Goal: Find specific page/section: Find specific page/section

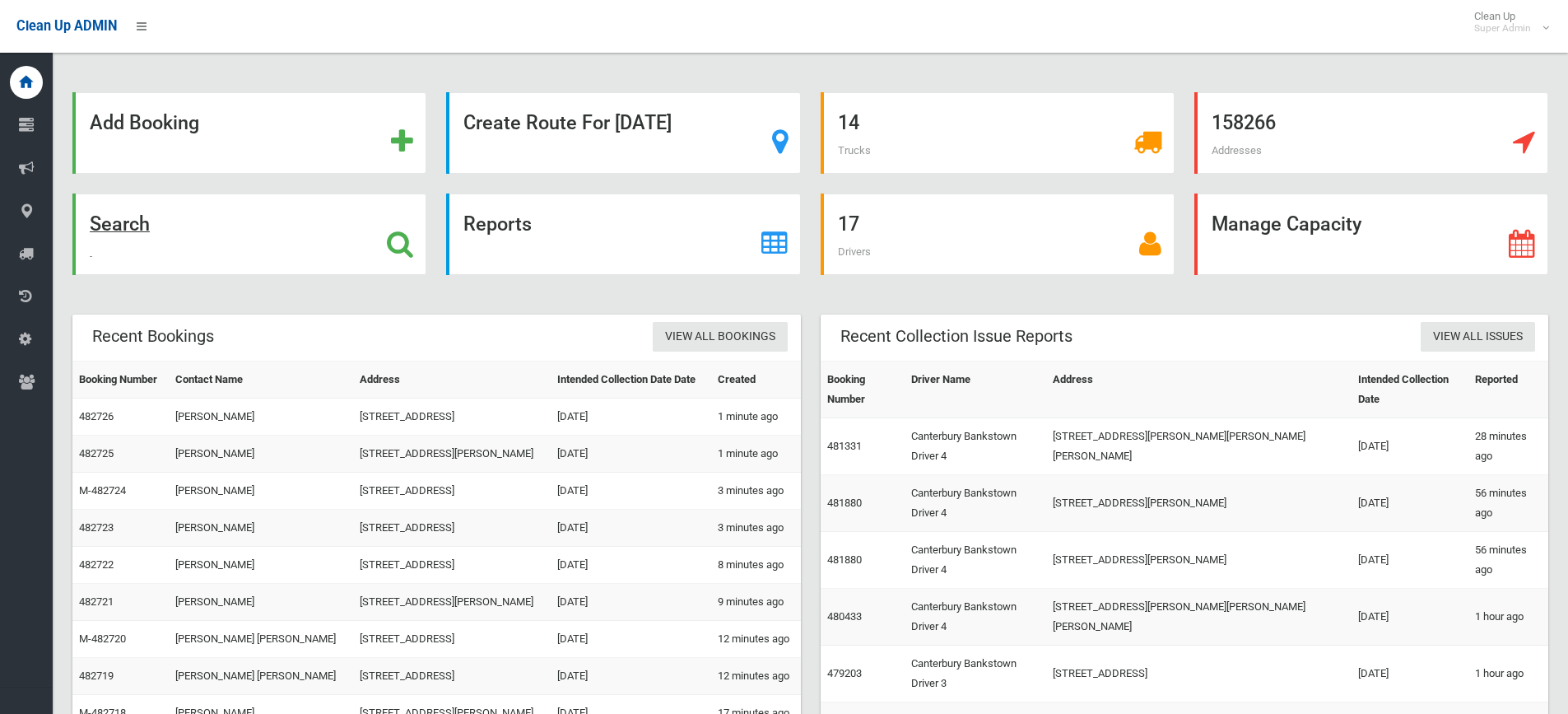
click at [396, 240] on icon at bounding box center [400, 243] width 27 height 28
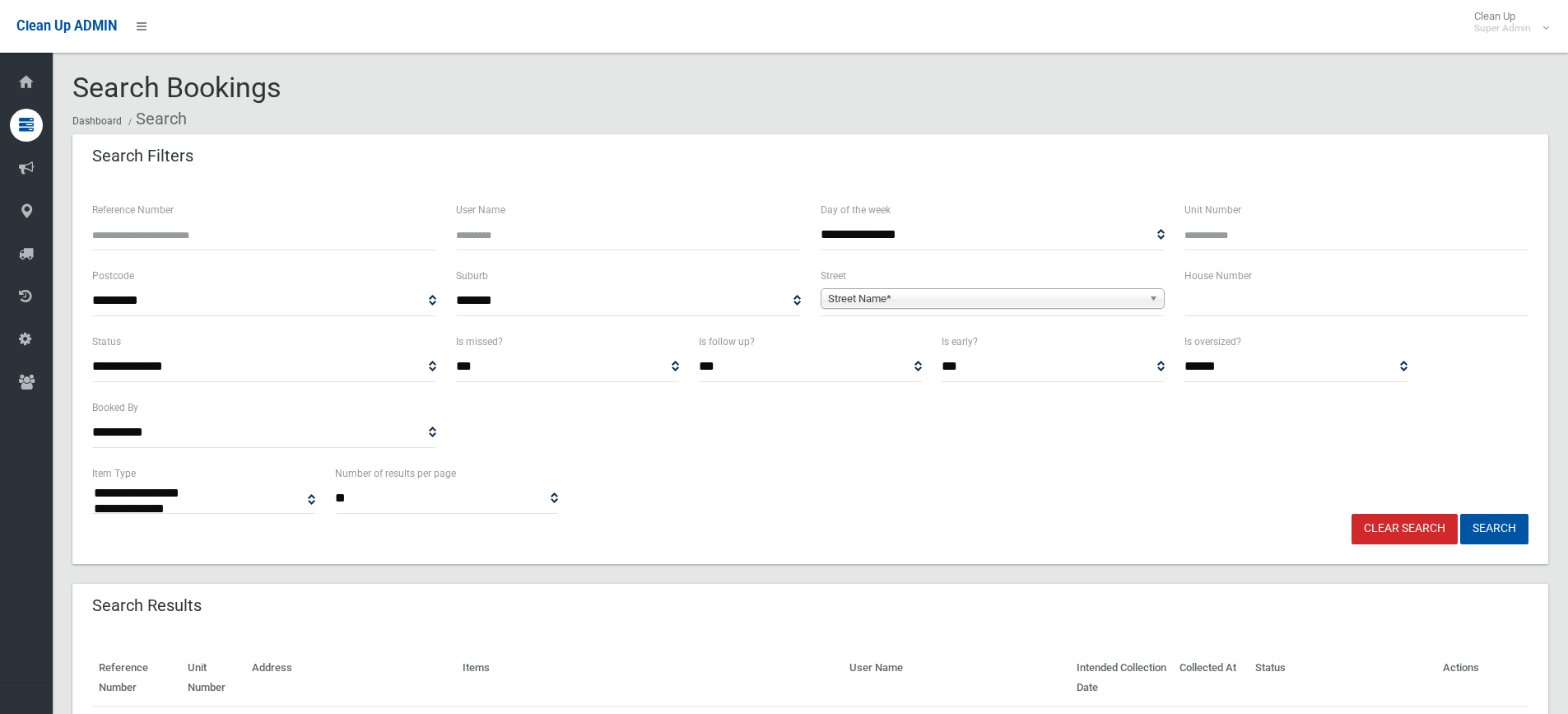
select select
click at [1280, 309] on input "text" at bounding box center [1356, 301] width 344 height 31
type input "**"
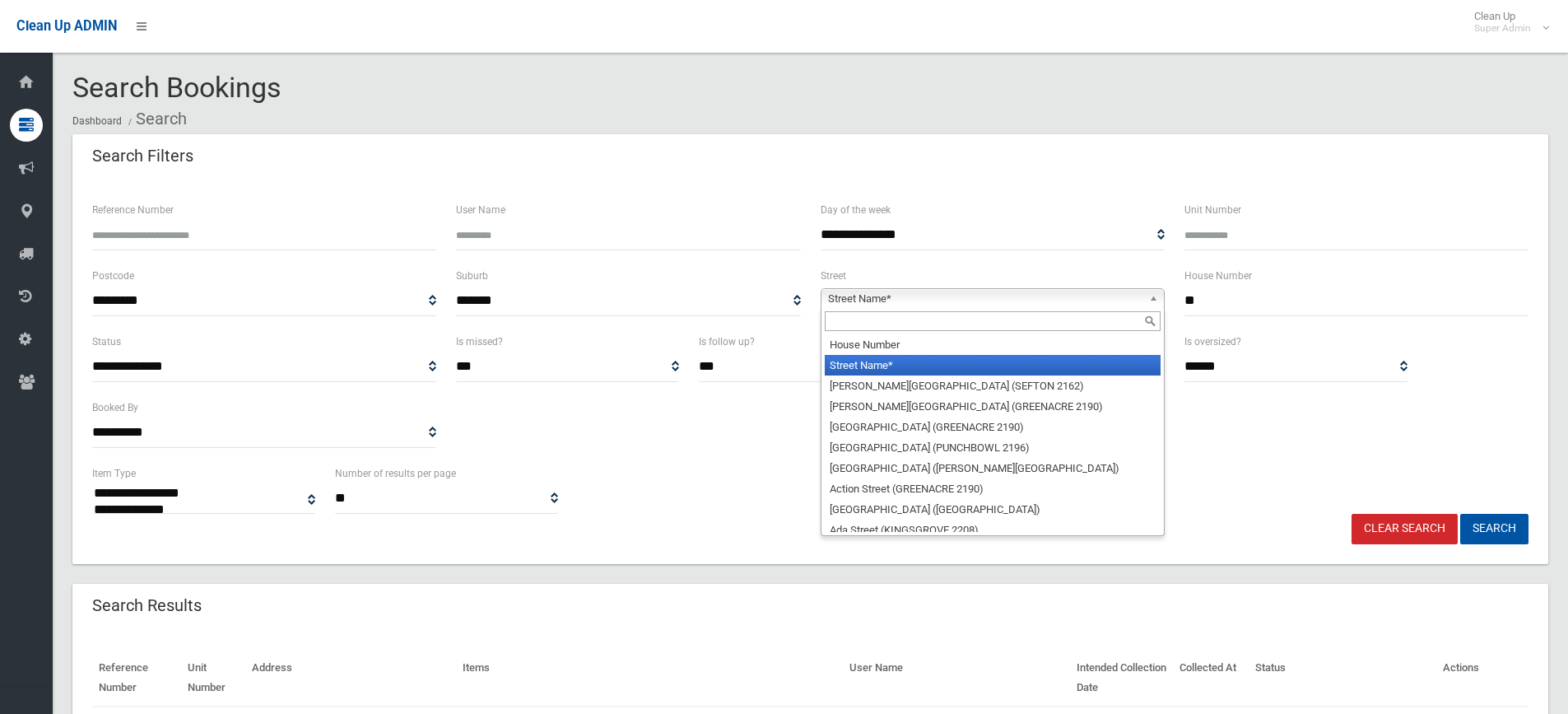
click at [929, 301] on span "Street Name*" at bounding box center [985, 298] width 315 height 20
click at [930, 321] on input "text" at bounding box center [993, 321] width 336 height 20
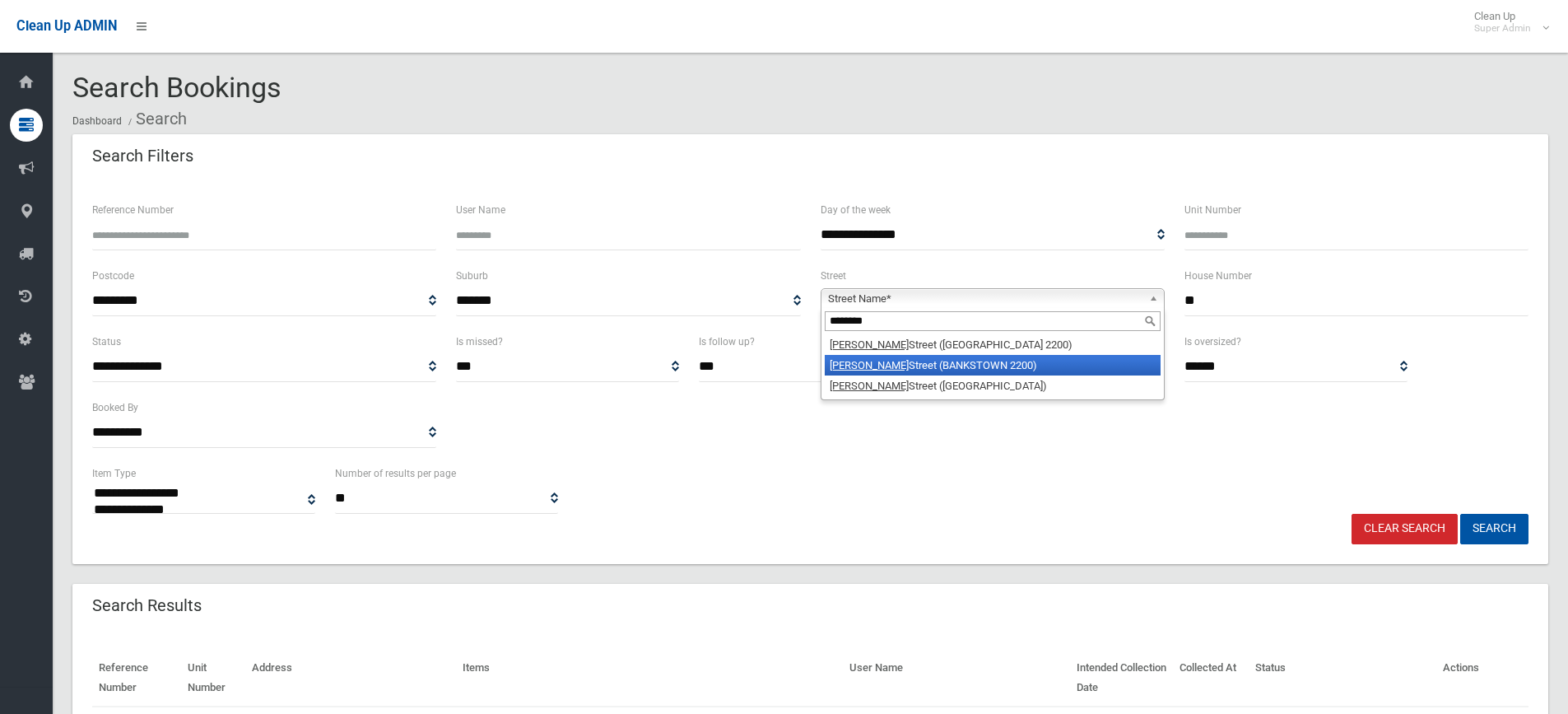
type input "********"
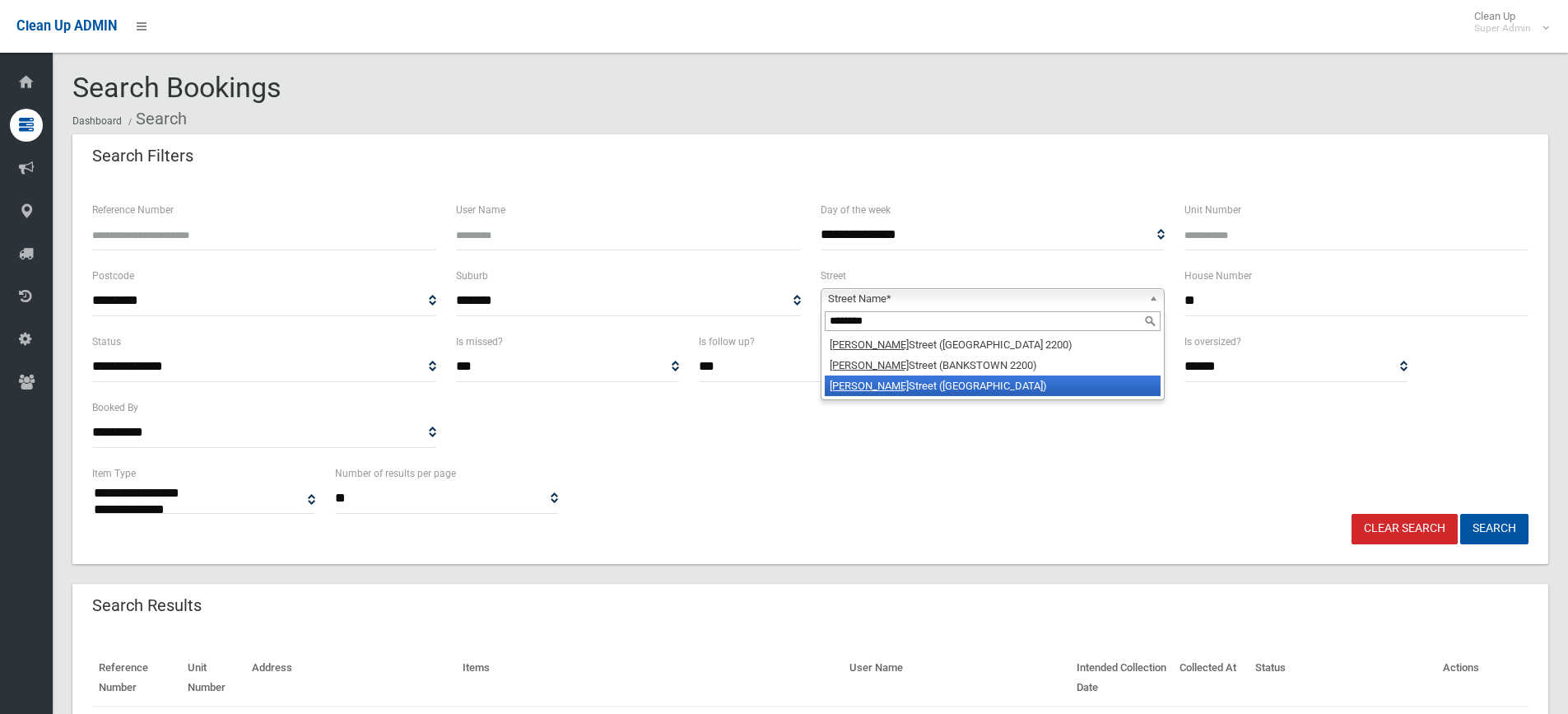
click at [942, 383] on li "Clarence Street (BELFIELD 2191)" at bounding box center [993, 386] width 336 height 21
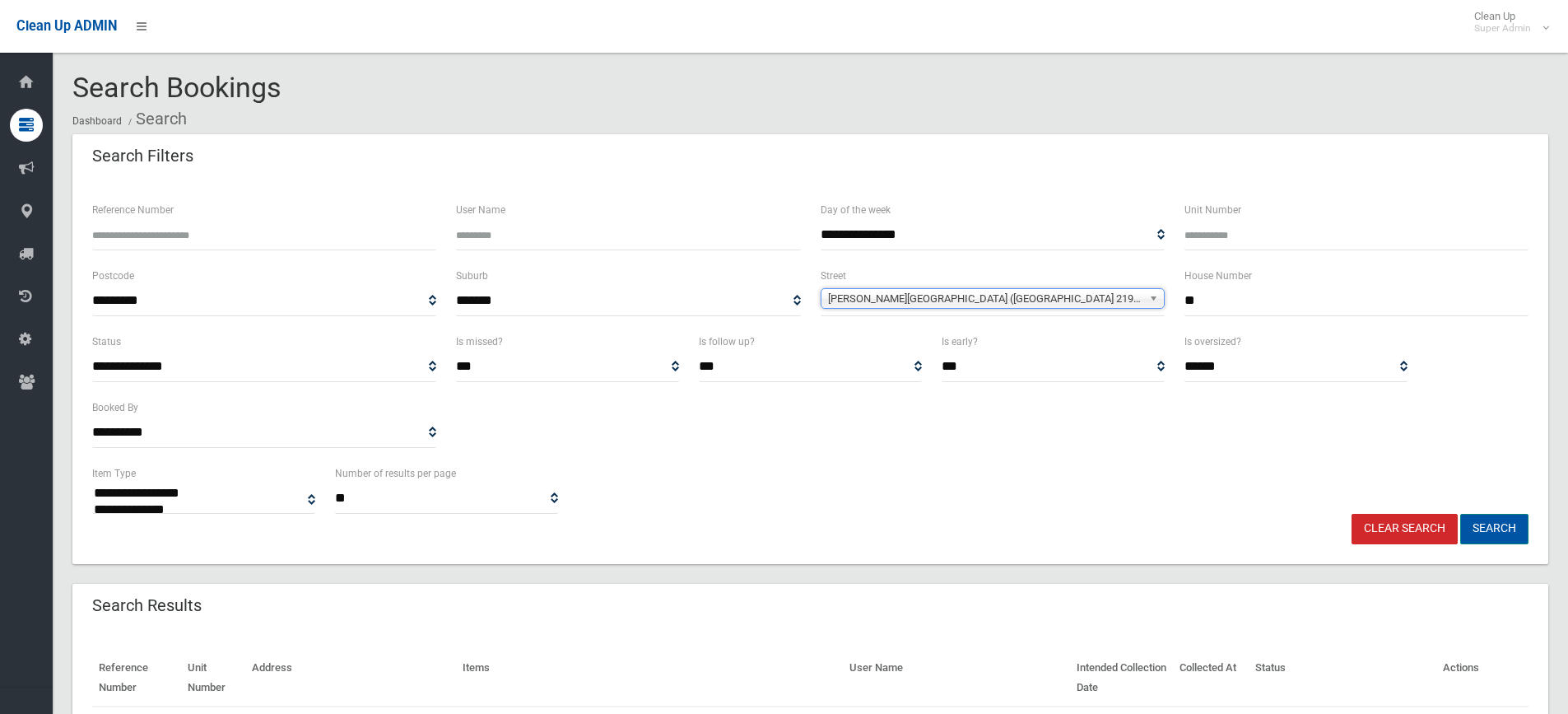
click at [1502, 513] on button "Search" at bounding box center [1495, 529] width 69 height 31
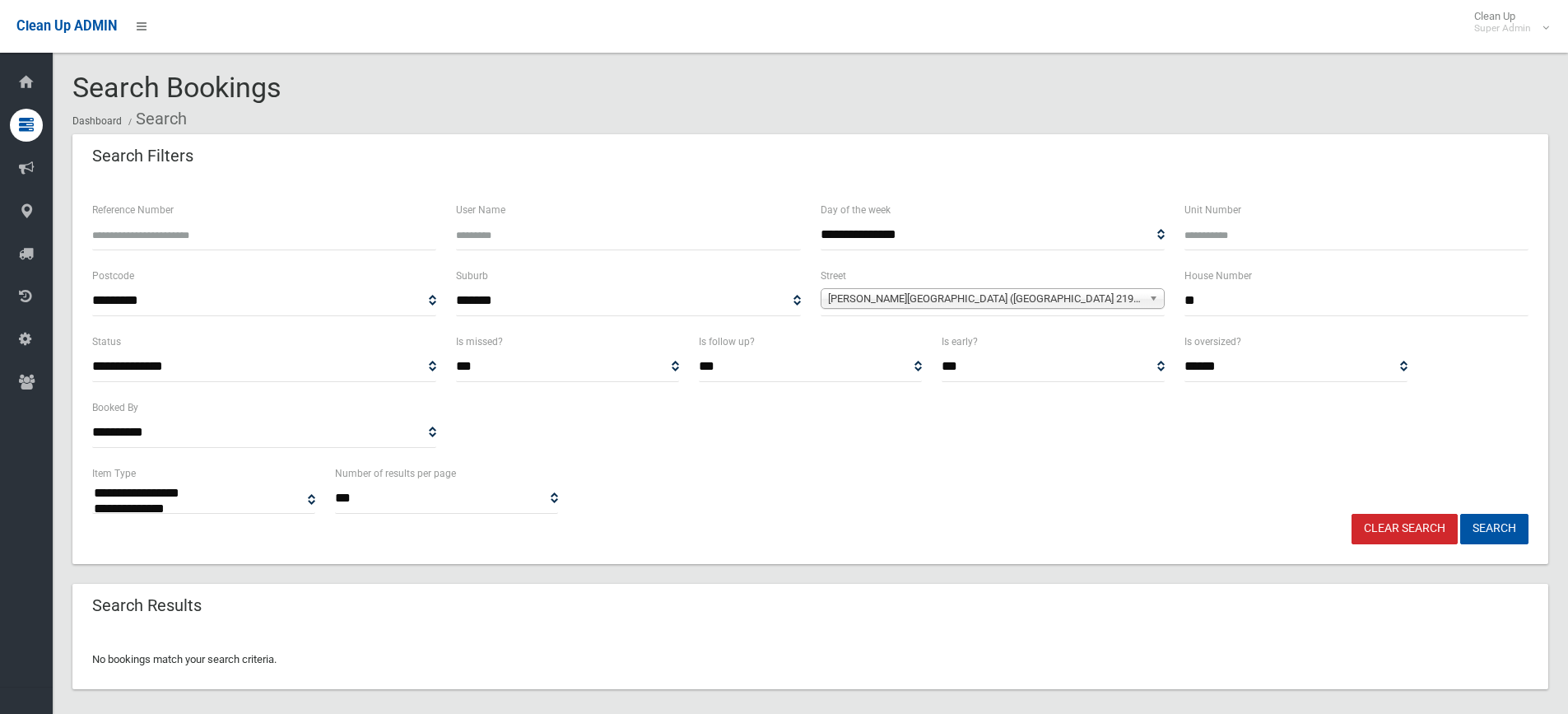
select select
click at [711, 467] on div "**********" at bounding box center [810, 489] width 1457 height 51
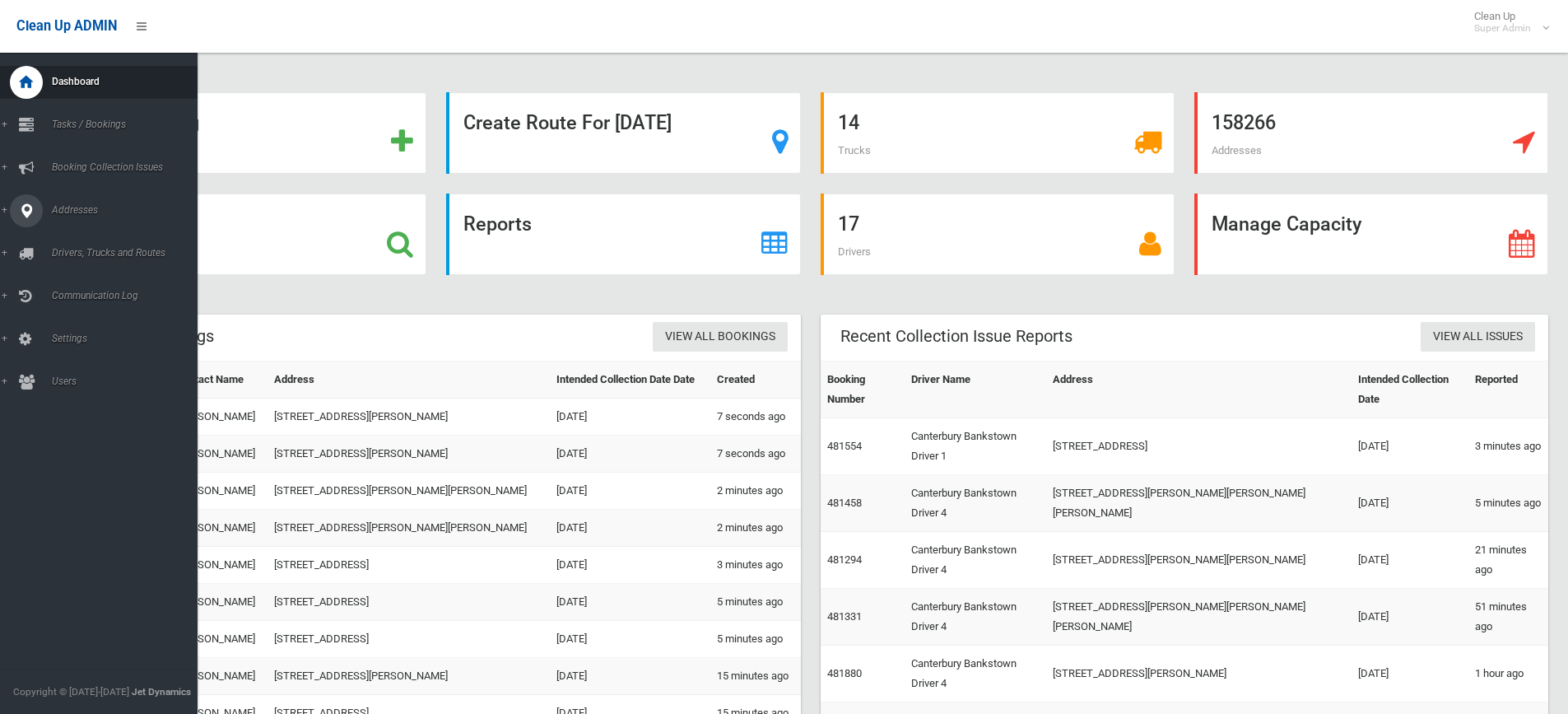
click at [21, 213] on icon at bounding box center [26, 211] width 15 height 33
click at [78, 232] on link "All Addresses" at bounding box center [105, 238] width 210 height 23
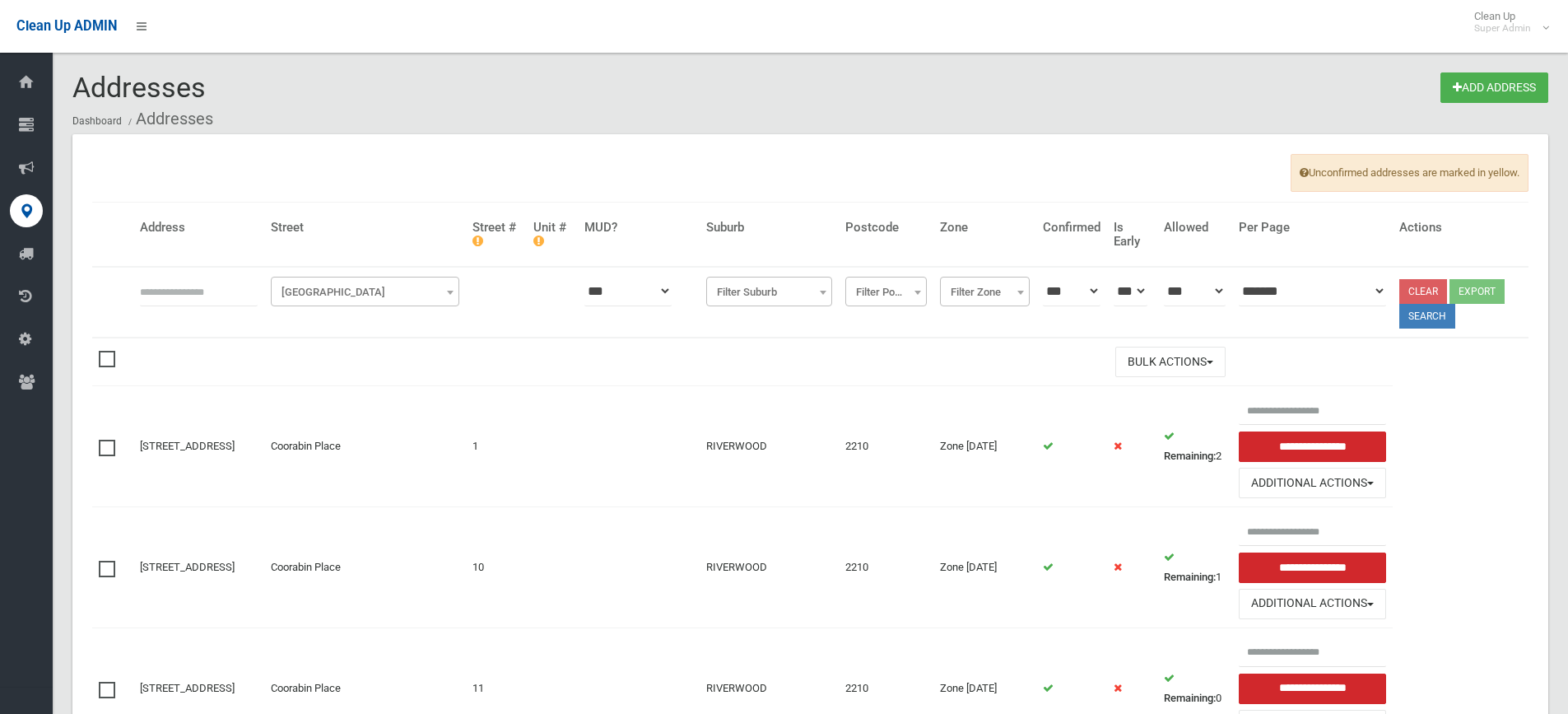
drag, startPoint x: 177, startPoint y: 295, endPoint x: 201, endPoint y: 292, distance: 24.2
click at [177, 295] on input "text" at bounding box center [198, 291] width 117 height 31
type input "**********"
click button at bounding box center [0, 0] width 0 height 0
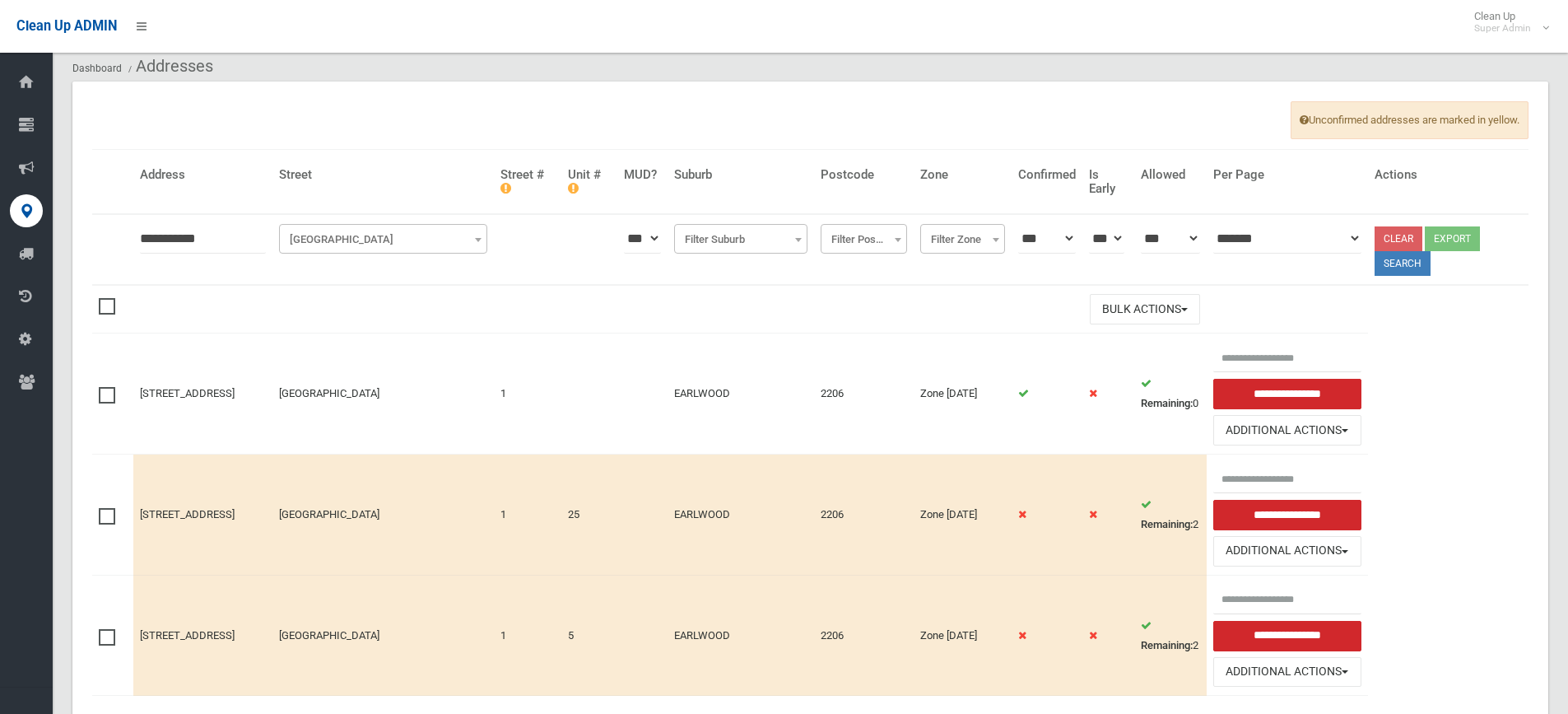
scroll to position [82, 0]
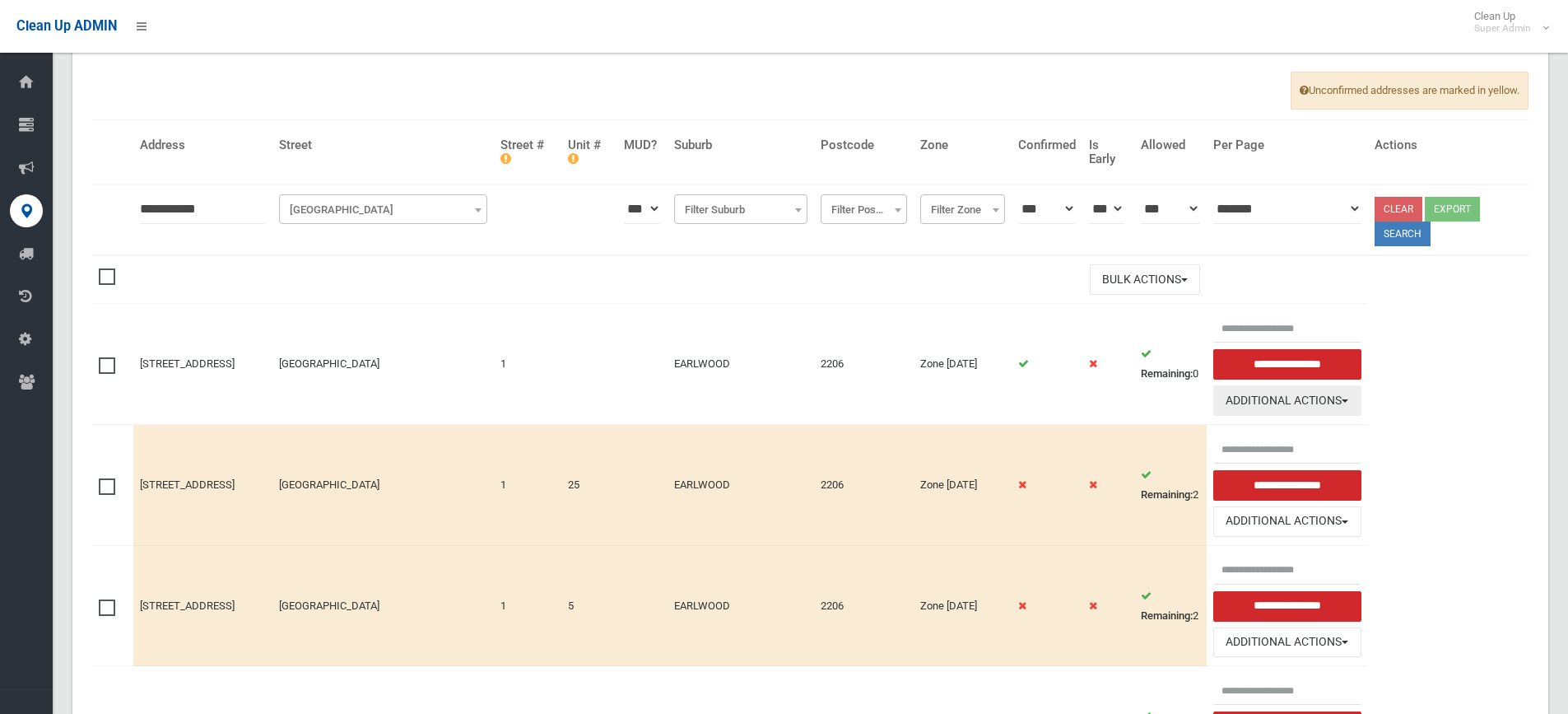
click at [1347, 405] on button "Additional Actions" at bounding box center [1288, 400] width 148 height 31
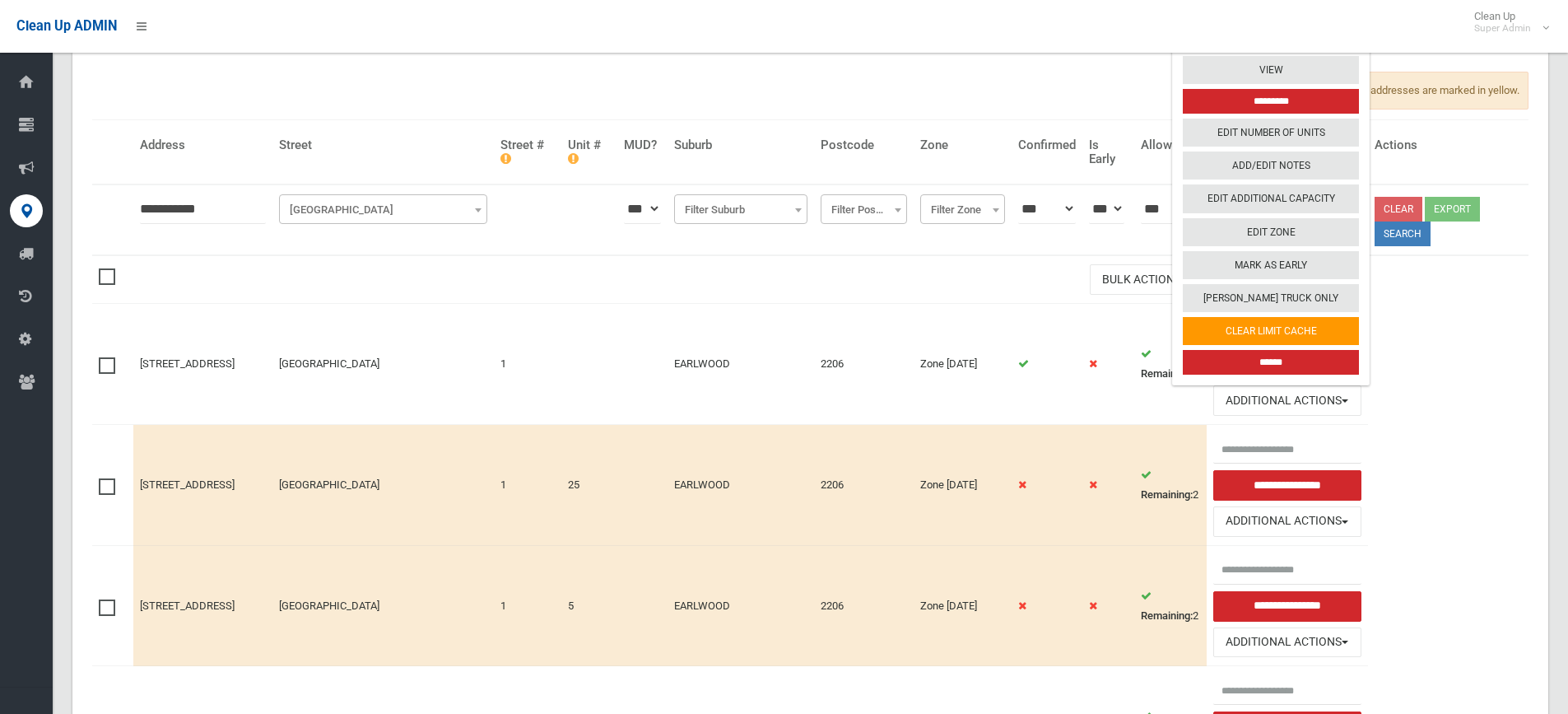
click at [965, 366] on td "Zone Friday" at bounding box center [963, 363] width 98 height 121
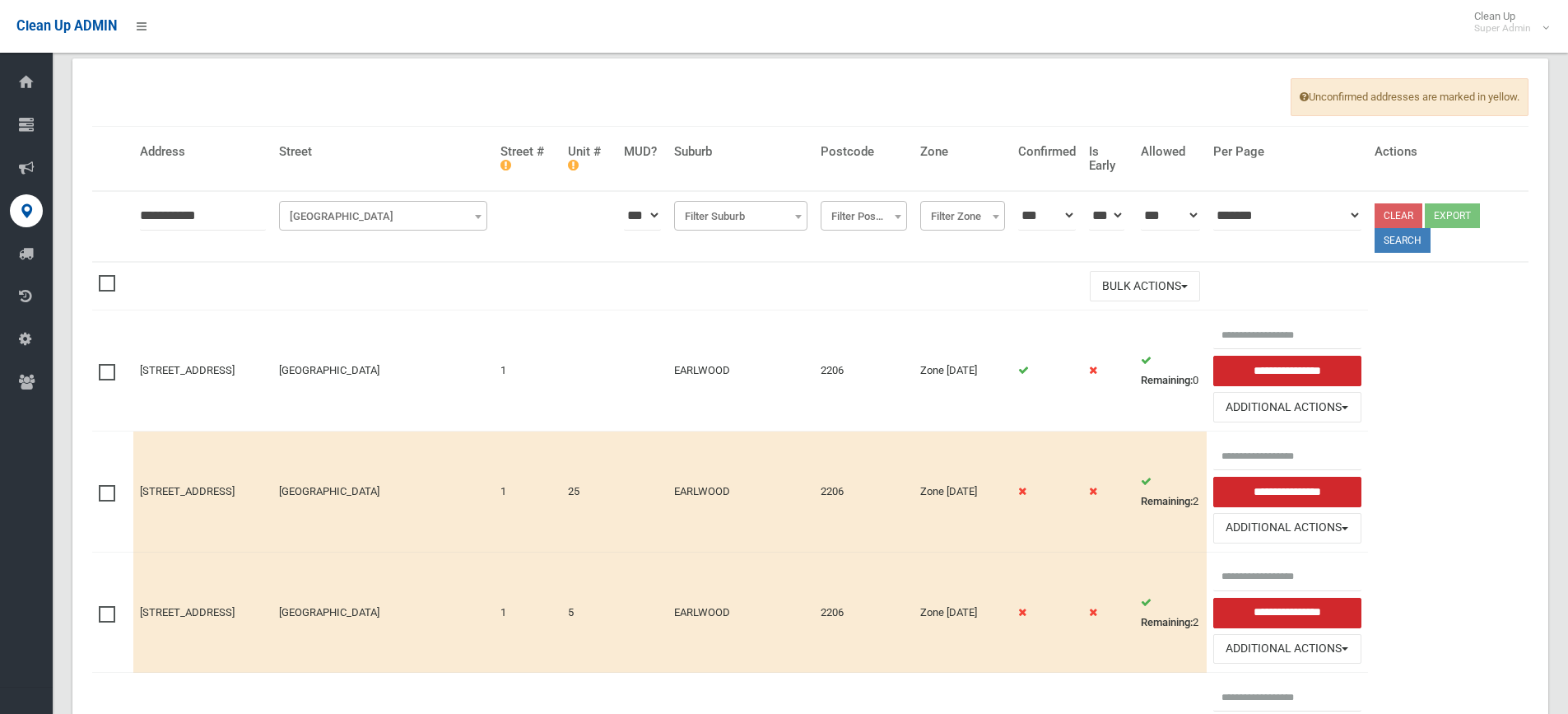
scroll to position [0, 0]
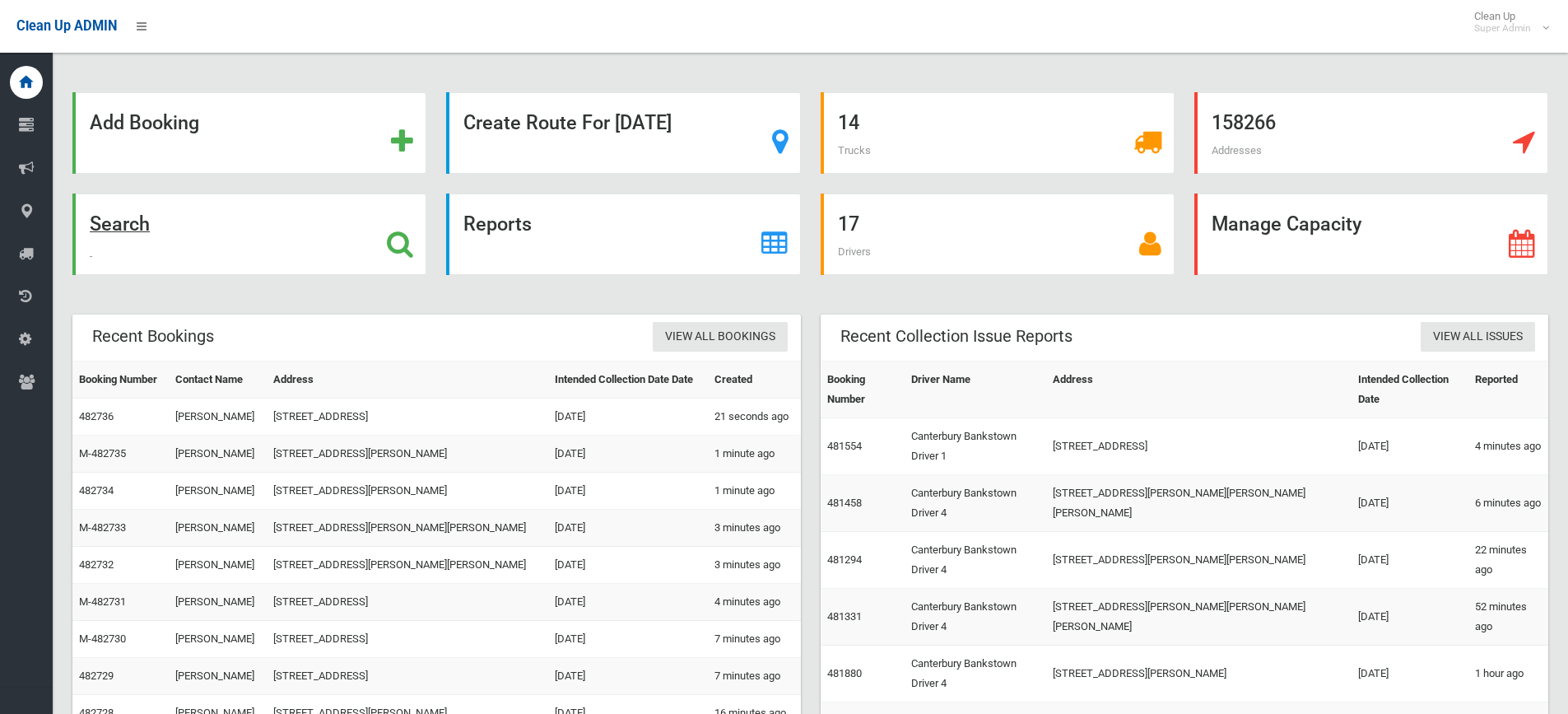
click at [392, 246] on icon at bounding box center [400, 243] width 27 height 28
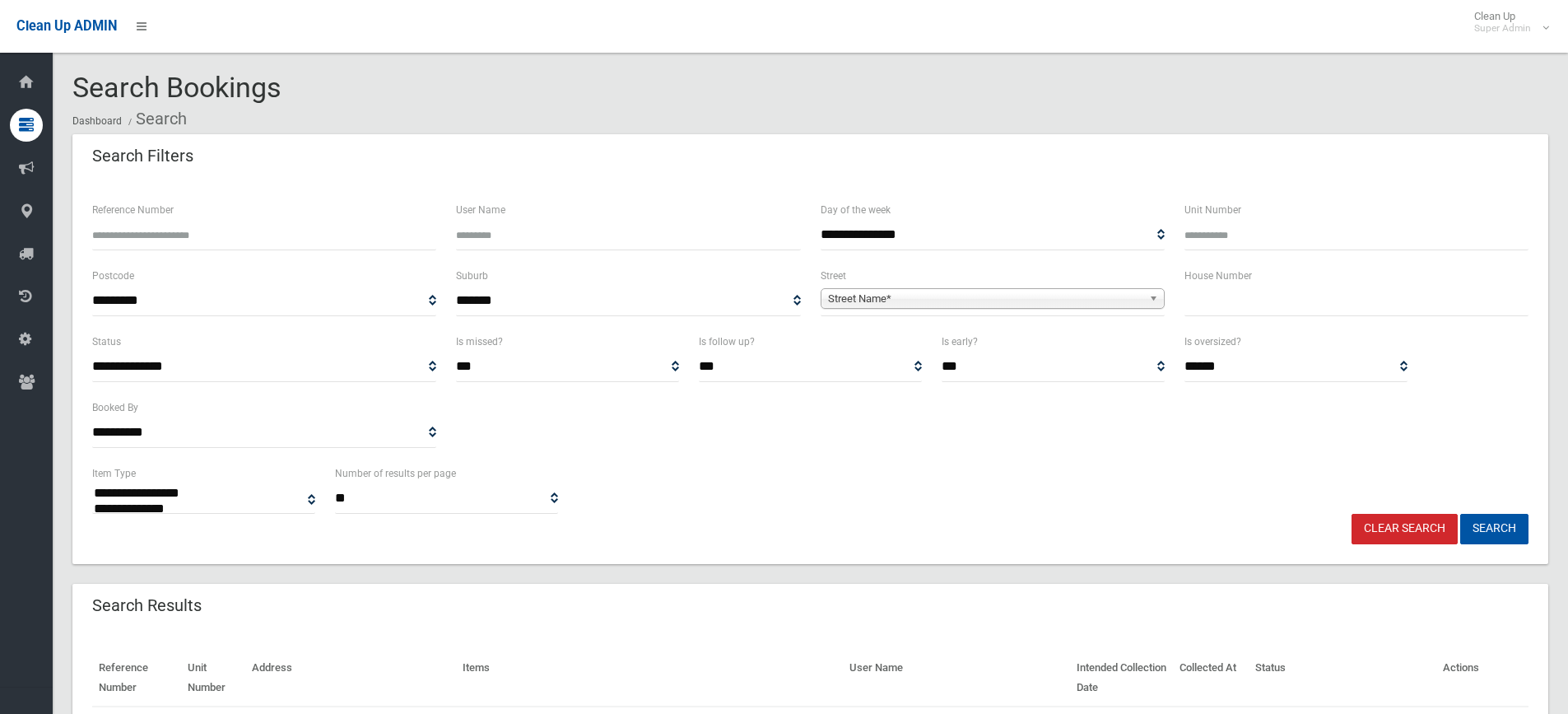
select select
click at [1220, 309] on input "text" at bounding box center [1356, 301] width 344 height 31
type input "*"
click at [938, 291] on span "Street Name*" at bounding box center [985, 298] width 315 height 20
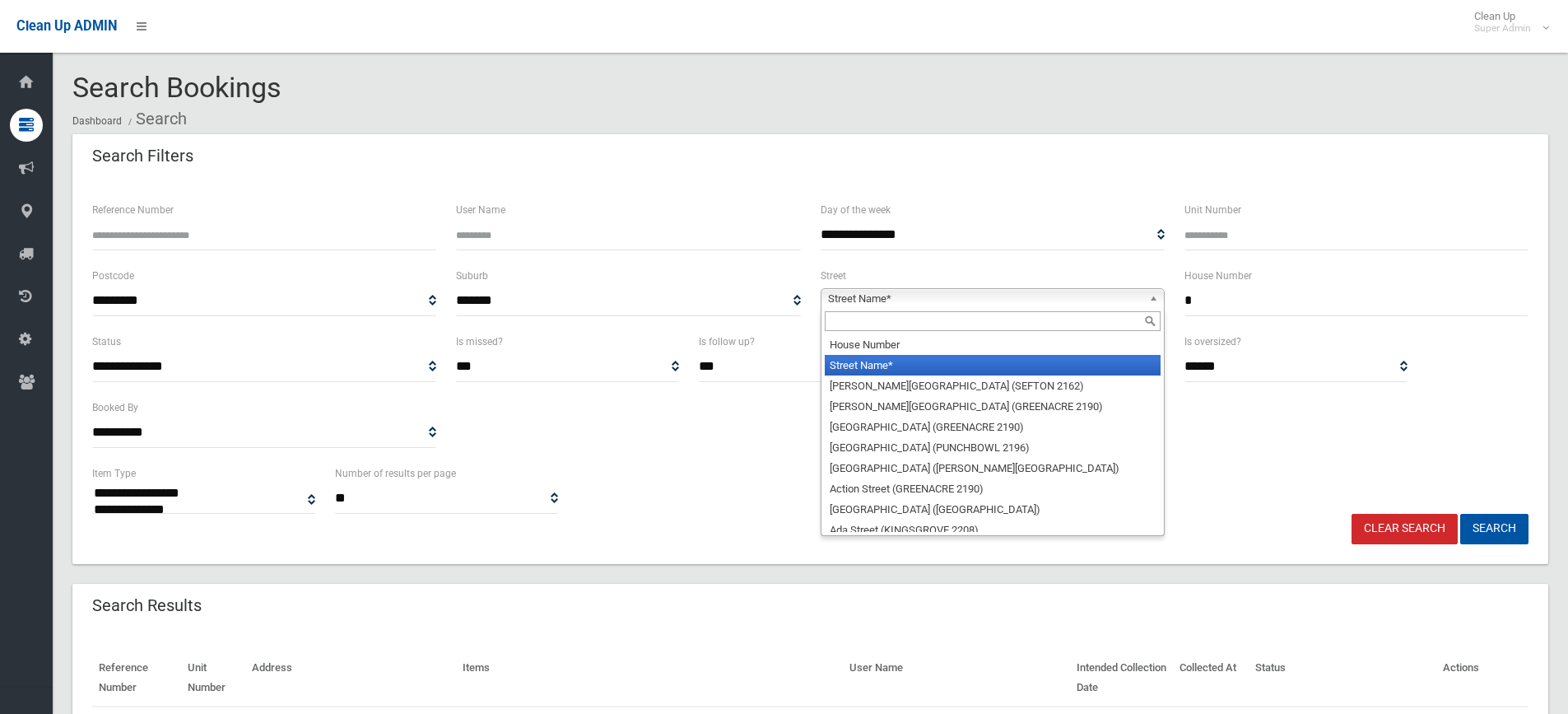
click at [908, 320] on input "text" at bounding box center [993, 321] width 336 height 20
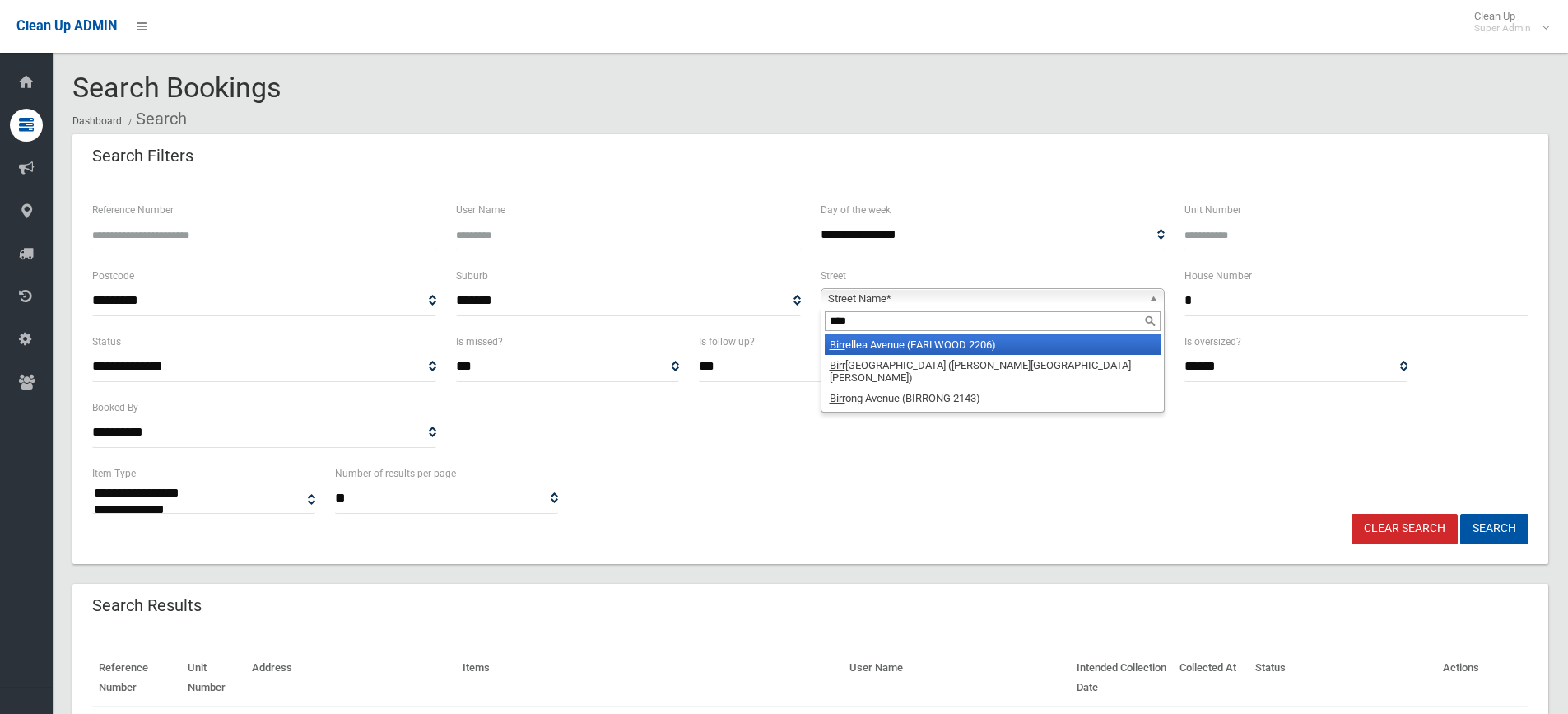
type input "****"
click at [897, 345] on li "Birr ellea Avenue (EARLWOOD 2206)" at bounding box center [993, 345] width 336 height 21
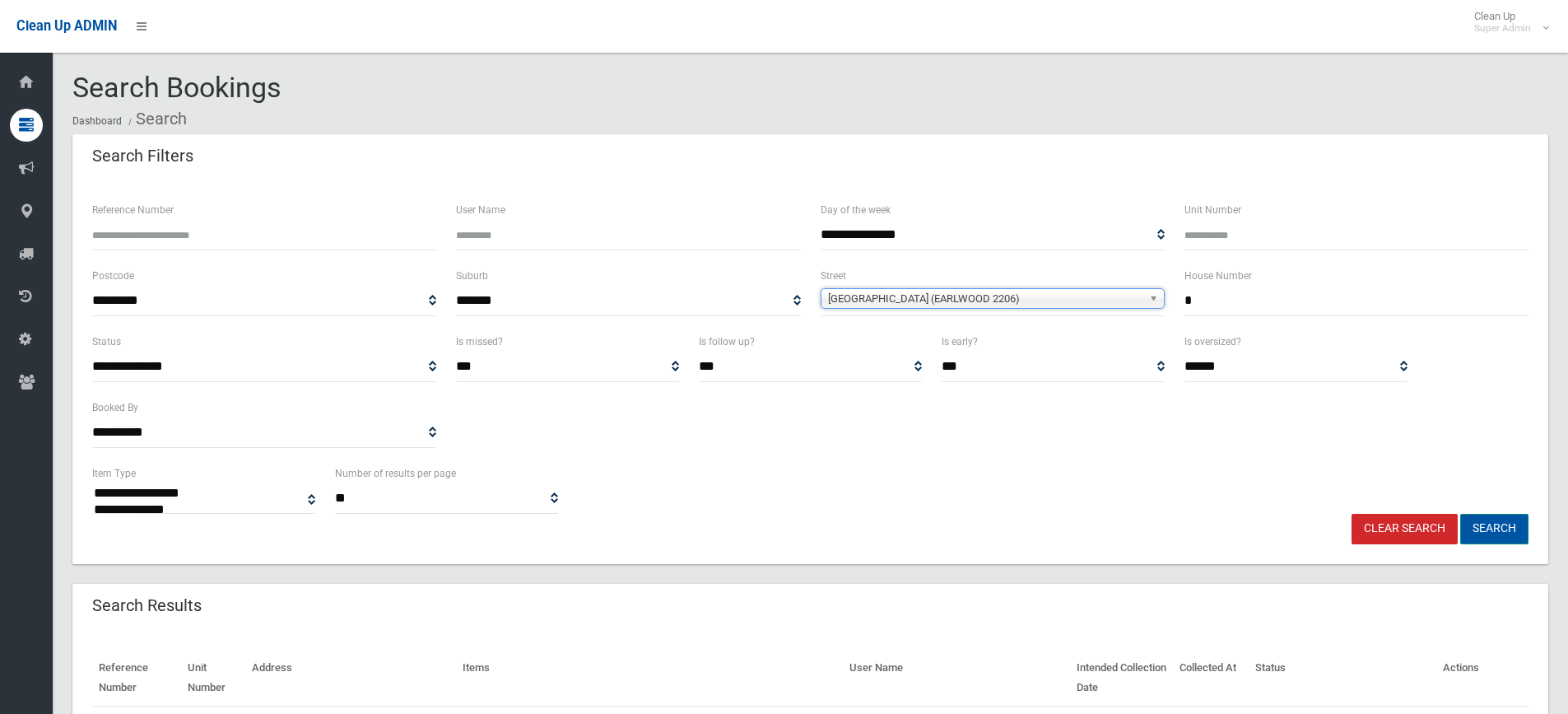
click at [1484, 530] on button "Search" at bounding box center [1495, 529] width 69 height 31
select select
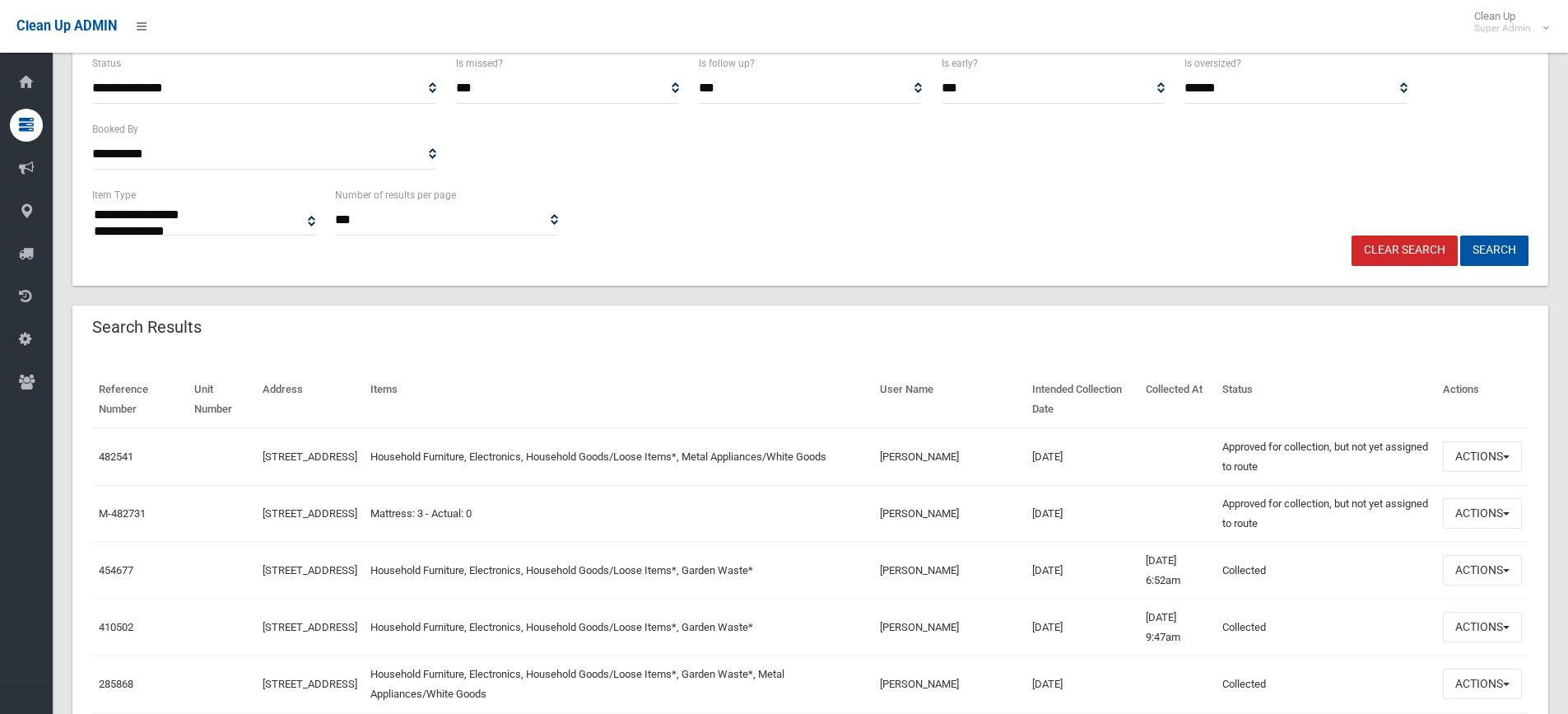
scroll to position [494, 0]
